Goal: Information Seeking & Learning: Learn about a topic

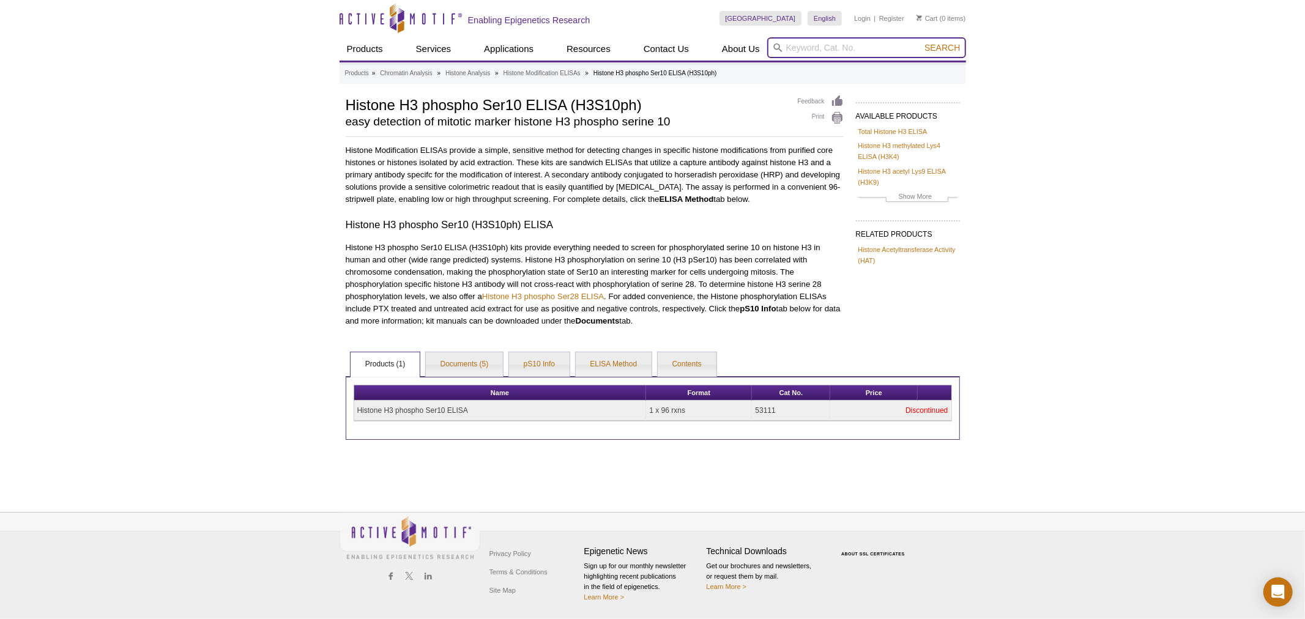
click at [871, 42] on input "search" at bounding box center [866, 47] width 199 height 21
type input "cas9"
click at [921, 42] on button "Search" at bounding box center [942, 47] width 43 height 11
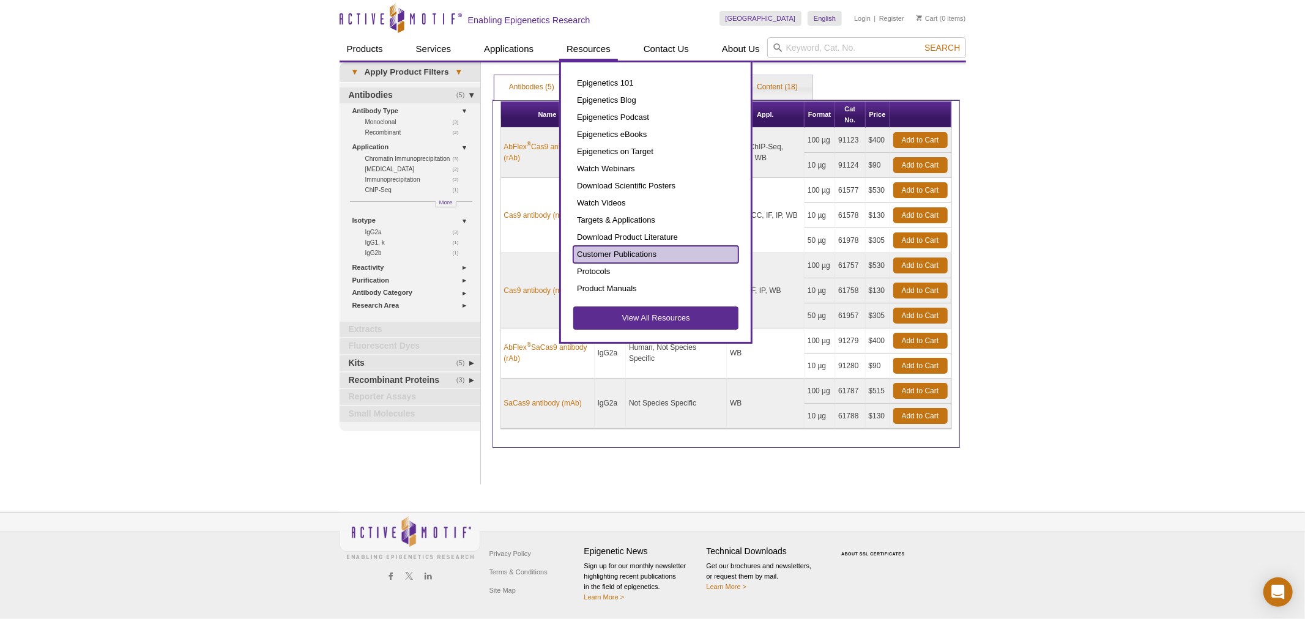
click at [633, 254] on link "Customer Publications" at bounding box center [655, 254] width 165 height 17
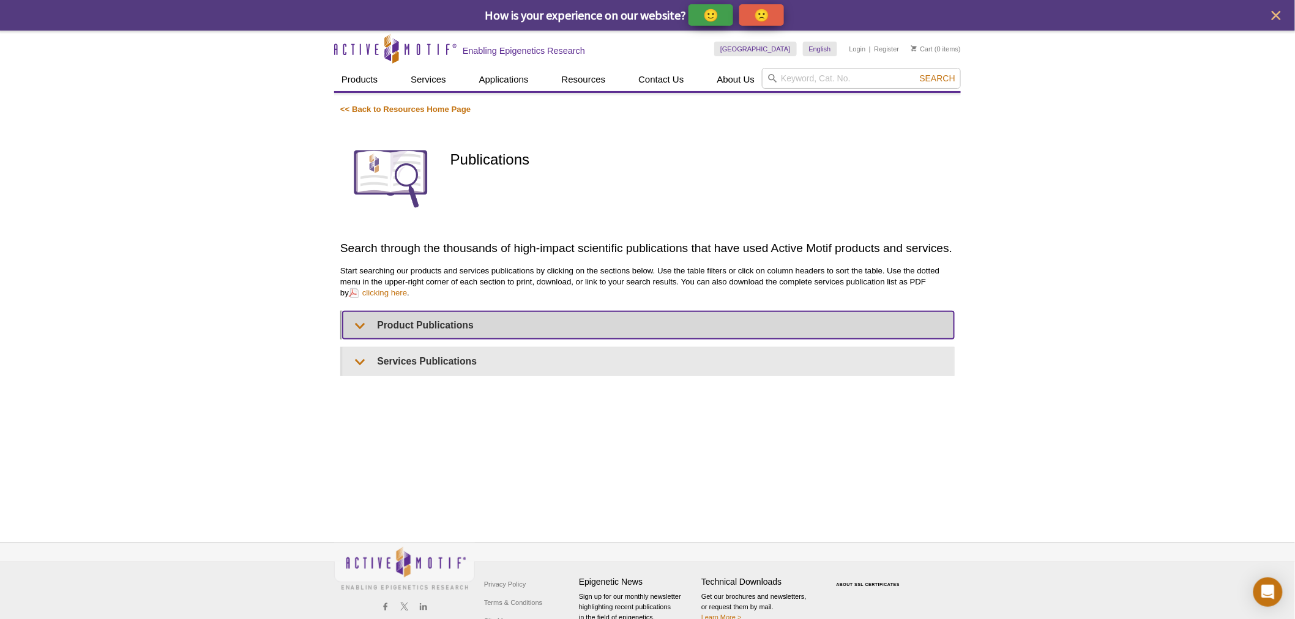
click at [448, 314] on summary "Product Publications" at bounding box center [648, 325] width 611 height 28
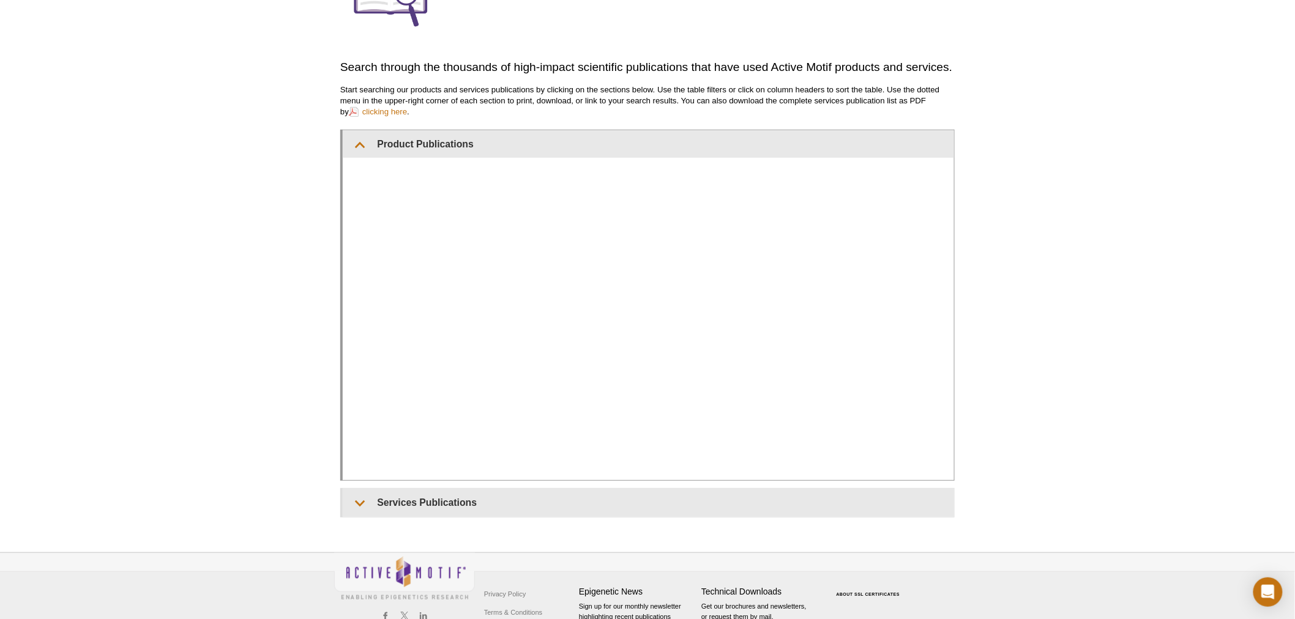
scroll to position [82, 0]
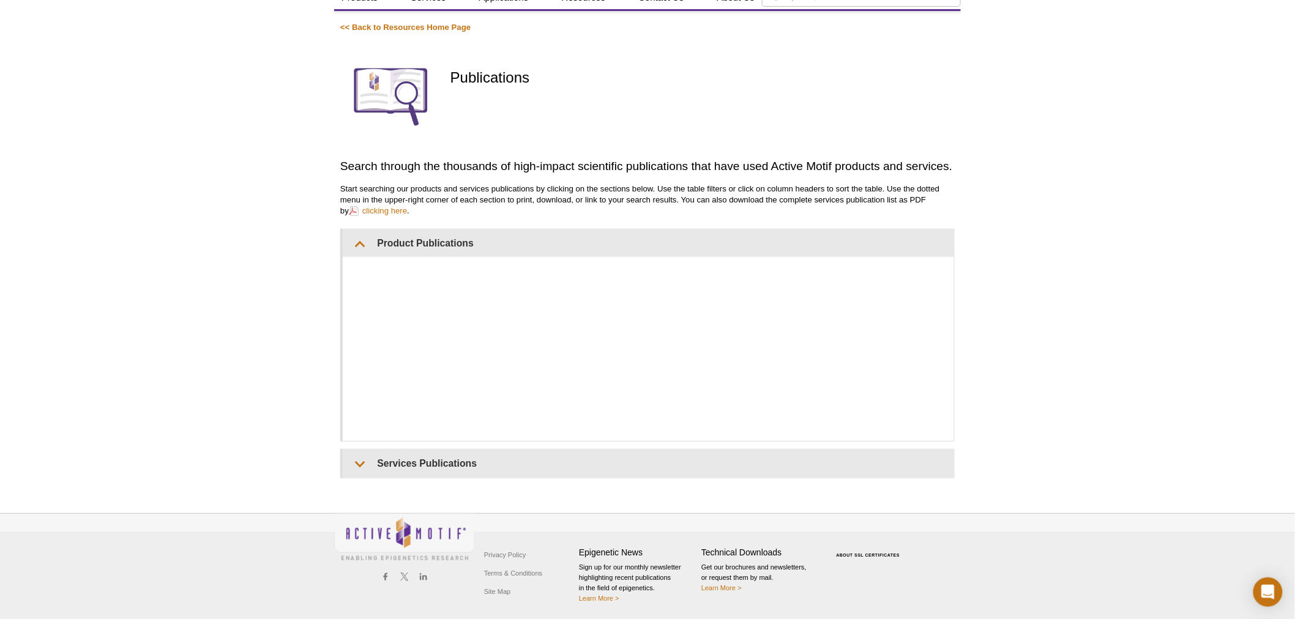
click at [994, 277] on div "Active Motif Logo Enabling Epigenetics Research 0 Search Skip to content Active…" at bounding box center [647, 285] width 1295 height 672
